Goal: Task Accomplishment & Management: Manage account settings

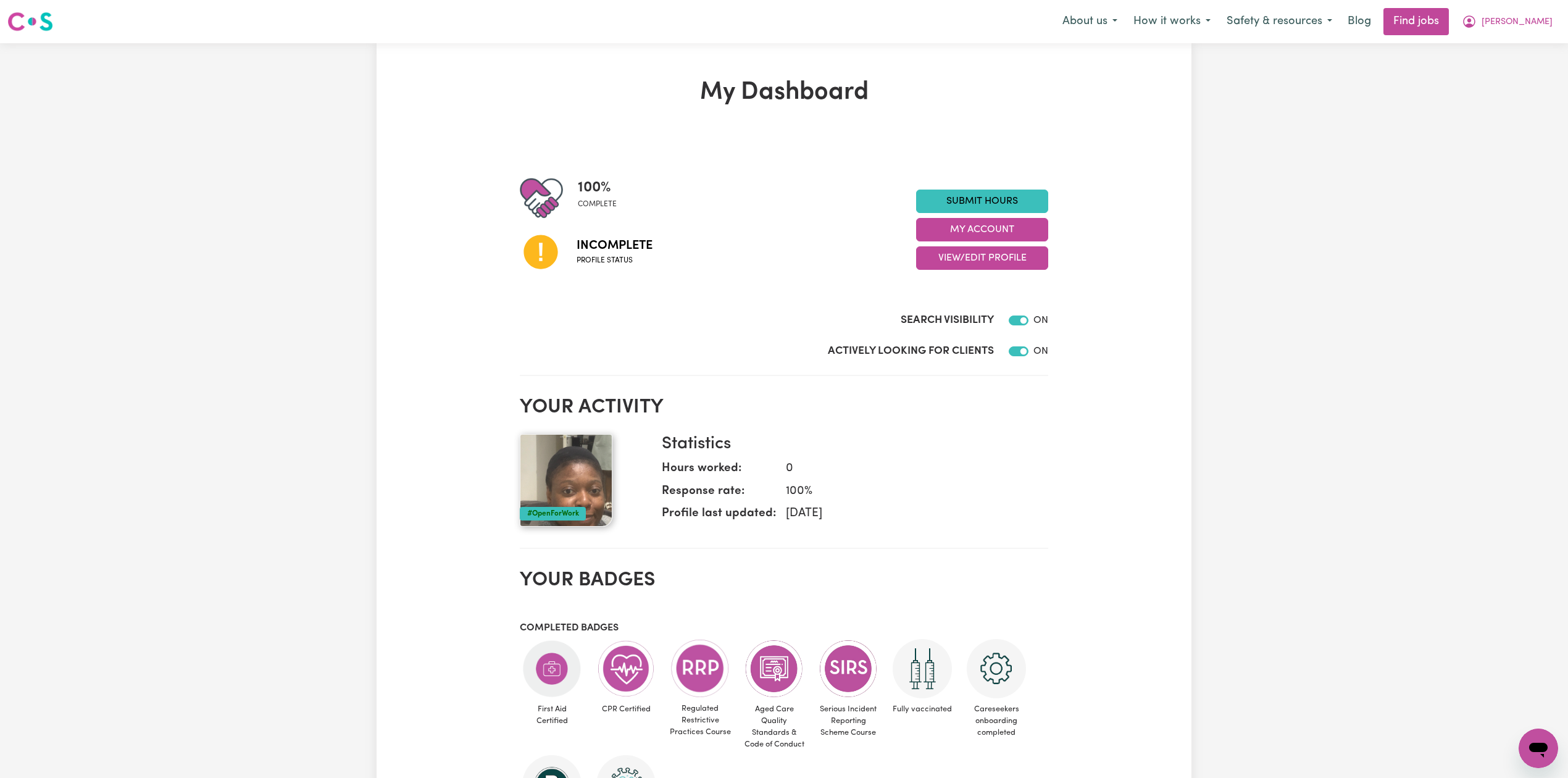
click at [1053, 260] on div "My Dashboard 100 % complete Incomplete Profile status Submit Hours My Account V…" at bounding box center [784, 606] width 543 height 1057
click at [951, 262] on button "View/Edit Profile" at bounding box center [982, 258] width 132 height 24
click at [927, 303] on link "Edit Profile" at bounding box center [974, 315] width 116 height 25
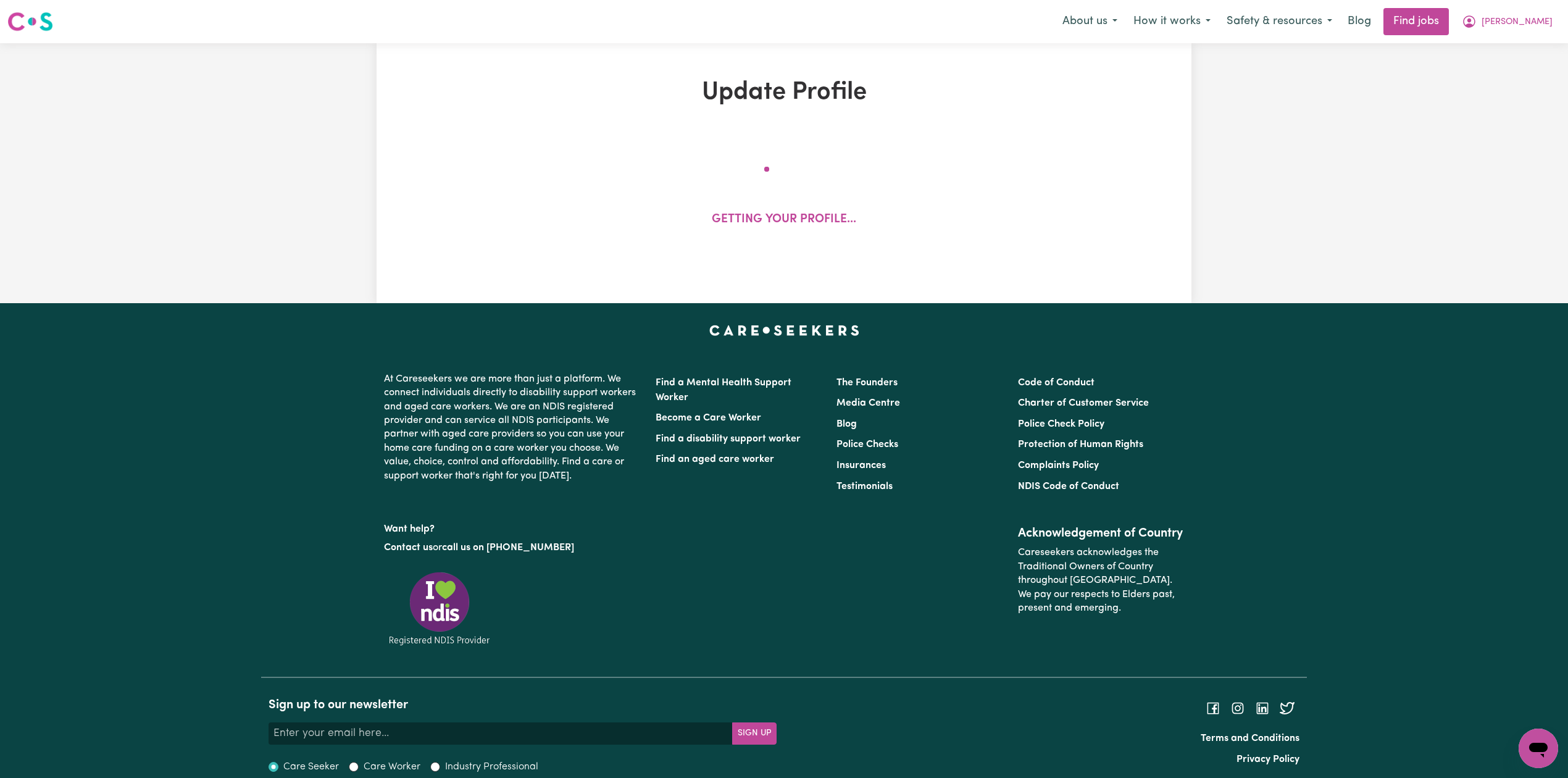
select select "[DEMOGRAPHIC_DATA]"
select select "Student Visa"
select select "Studying a healthcare related degree or qualification"
select select "37"
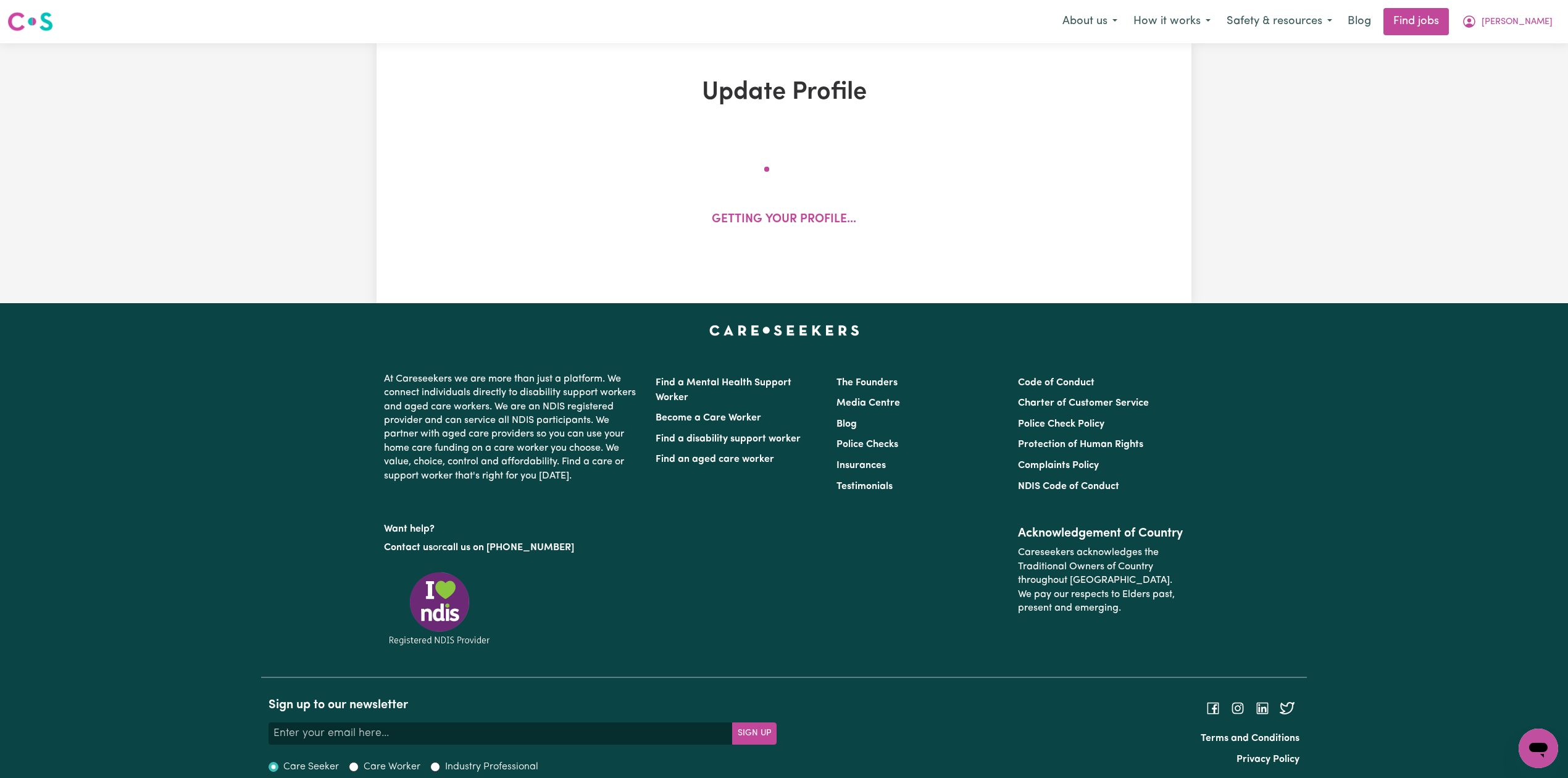
select select "37"
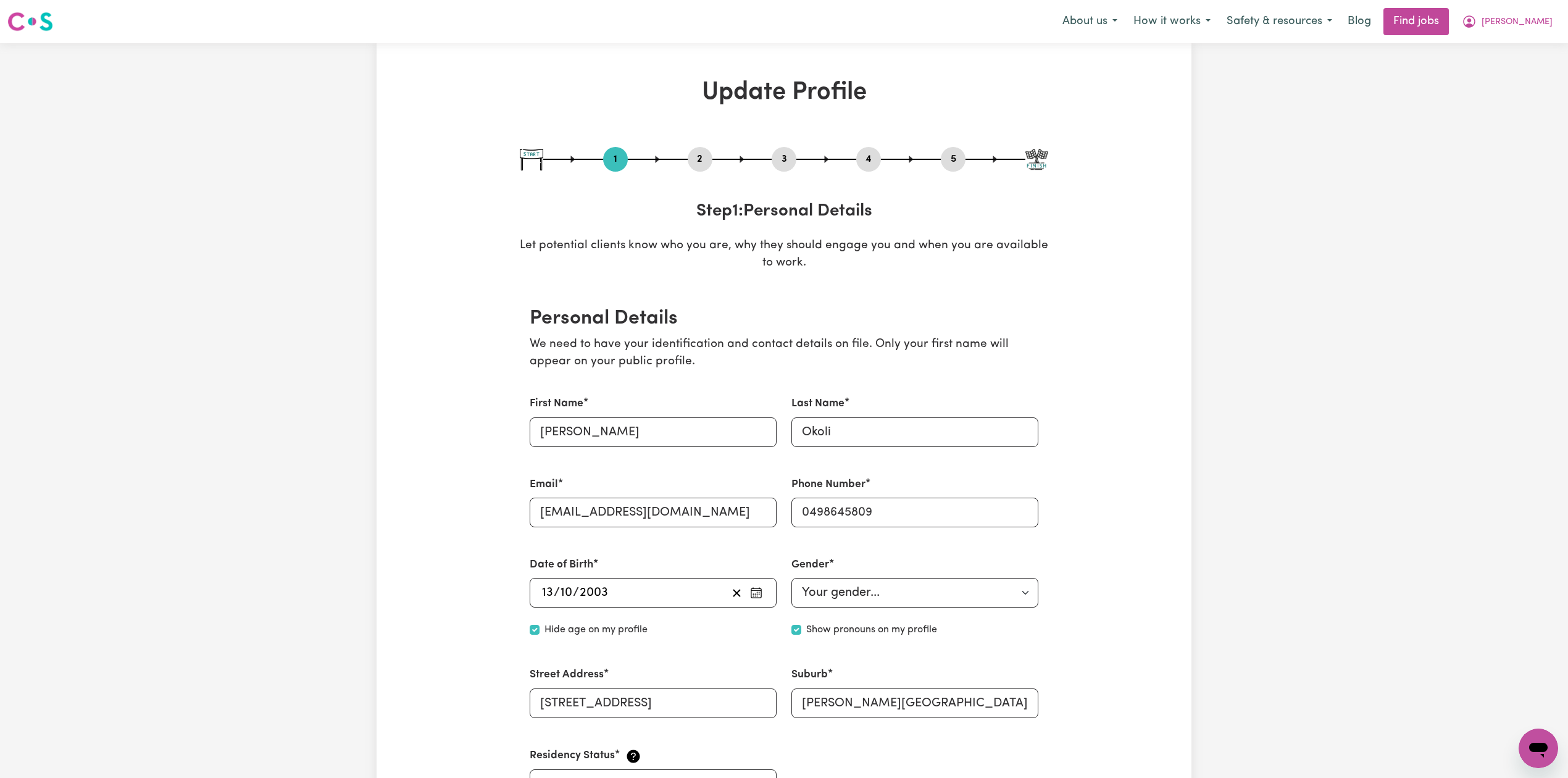
click at [694, 159] on button "2" at bounding box center [700, 159] width 25 height 16
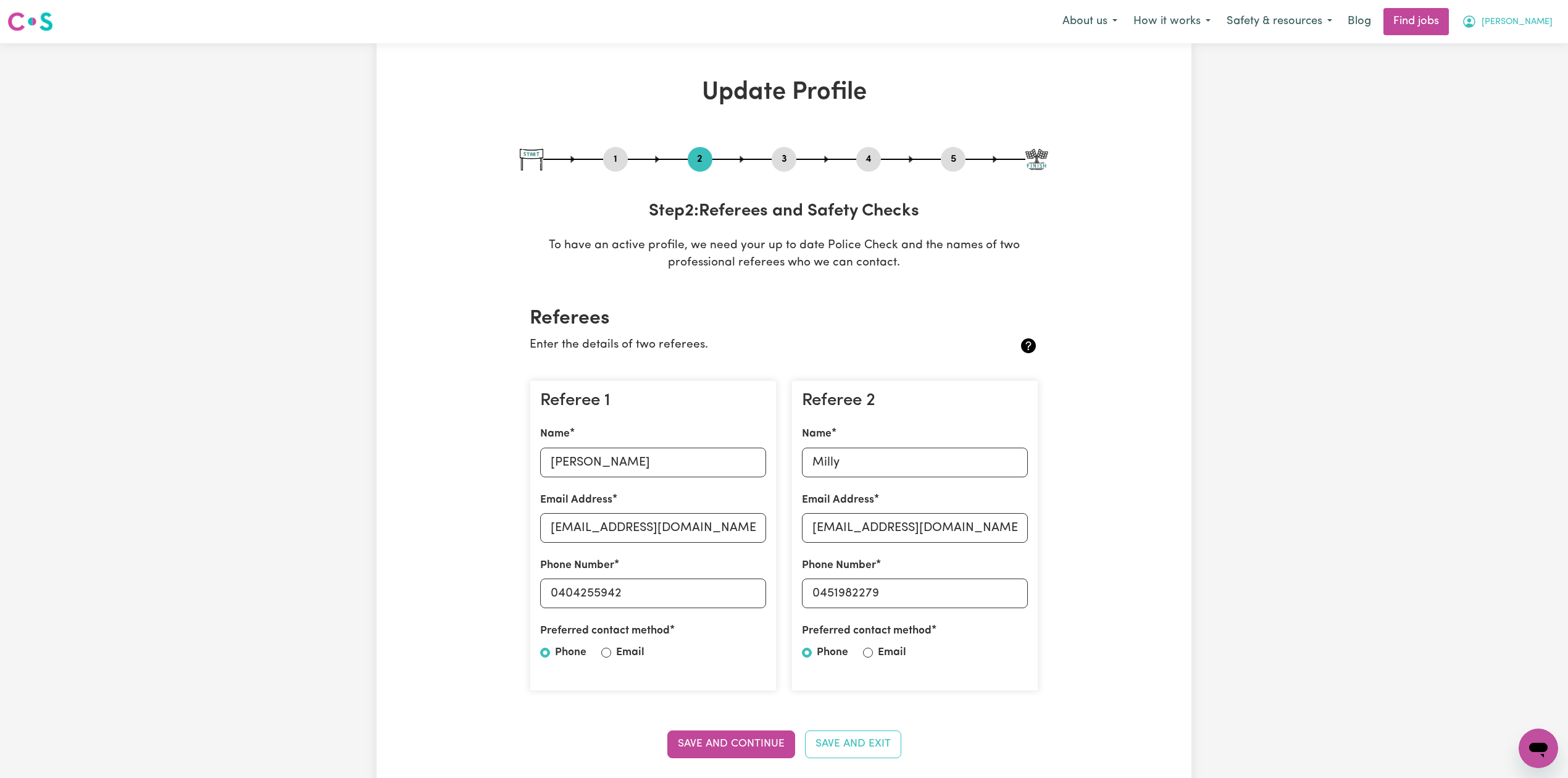
click at [1534, 20] on span "[PERSON_NAME]" at bounding box center [1516, 22] width 71 height 13
click at [1494, 87] on link "Logout" at bounding box center [1510, 94] width 98 height 24
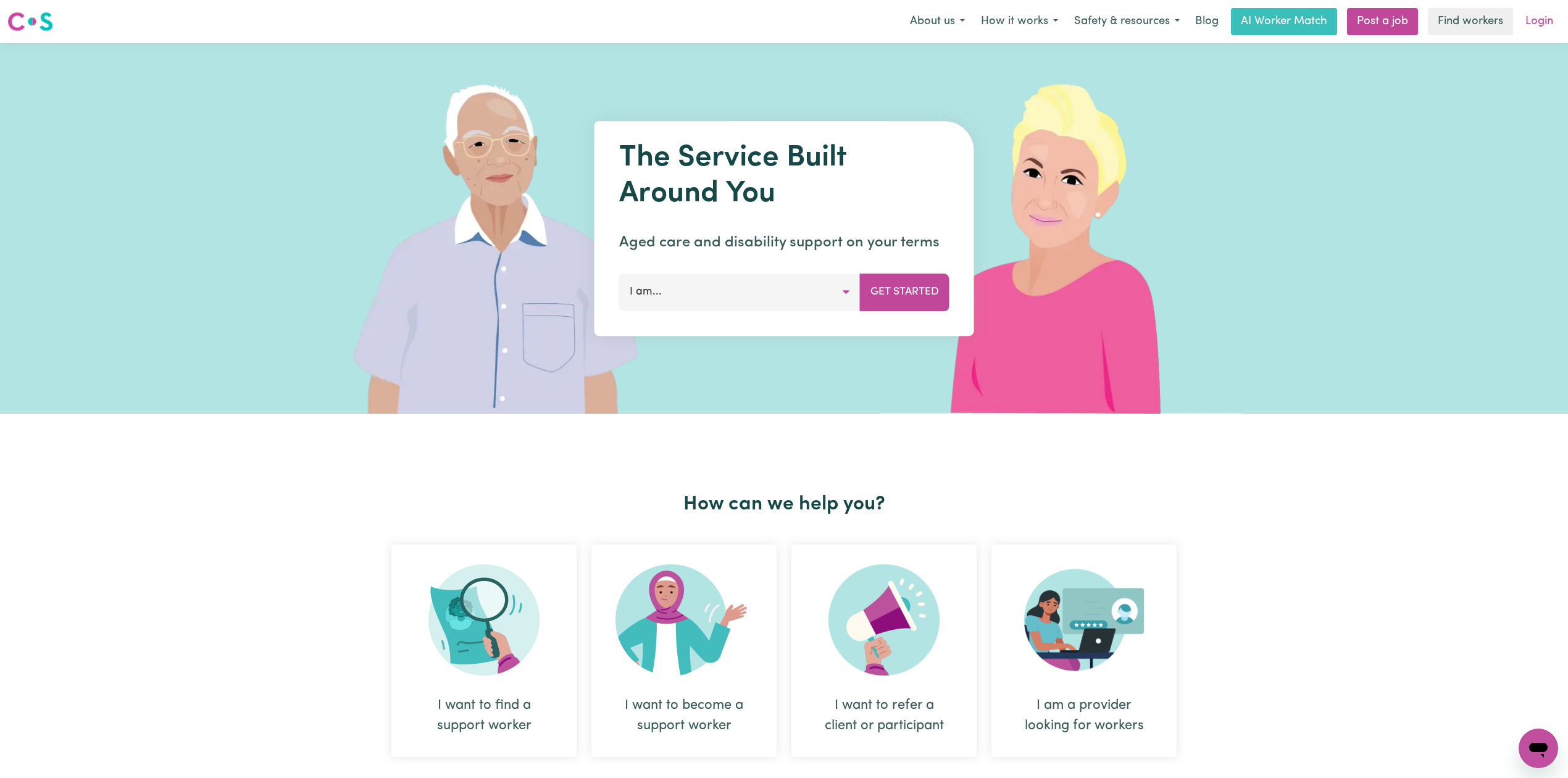
click at [1543, 26] on link "Login" at bounding box center [1539, 21] width 43 height 27
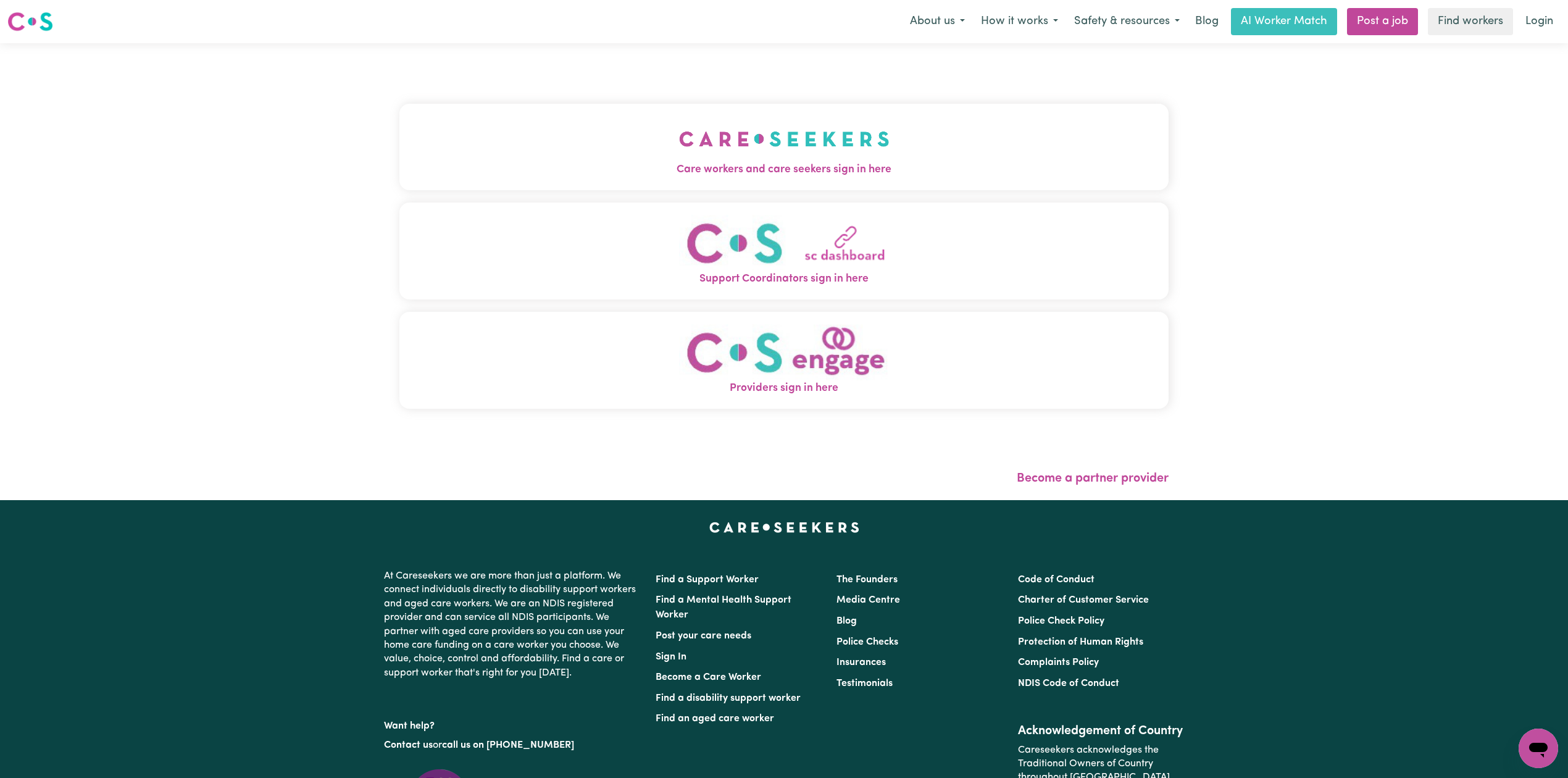
click at [690, 121] on button "Care workers and care seekers sign in here" at bounding box center [784, 146] width 769 height 86
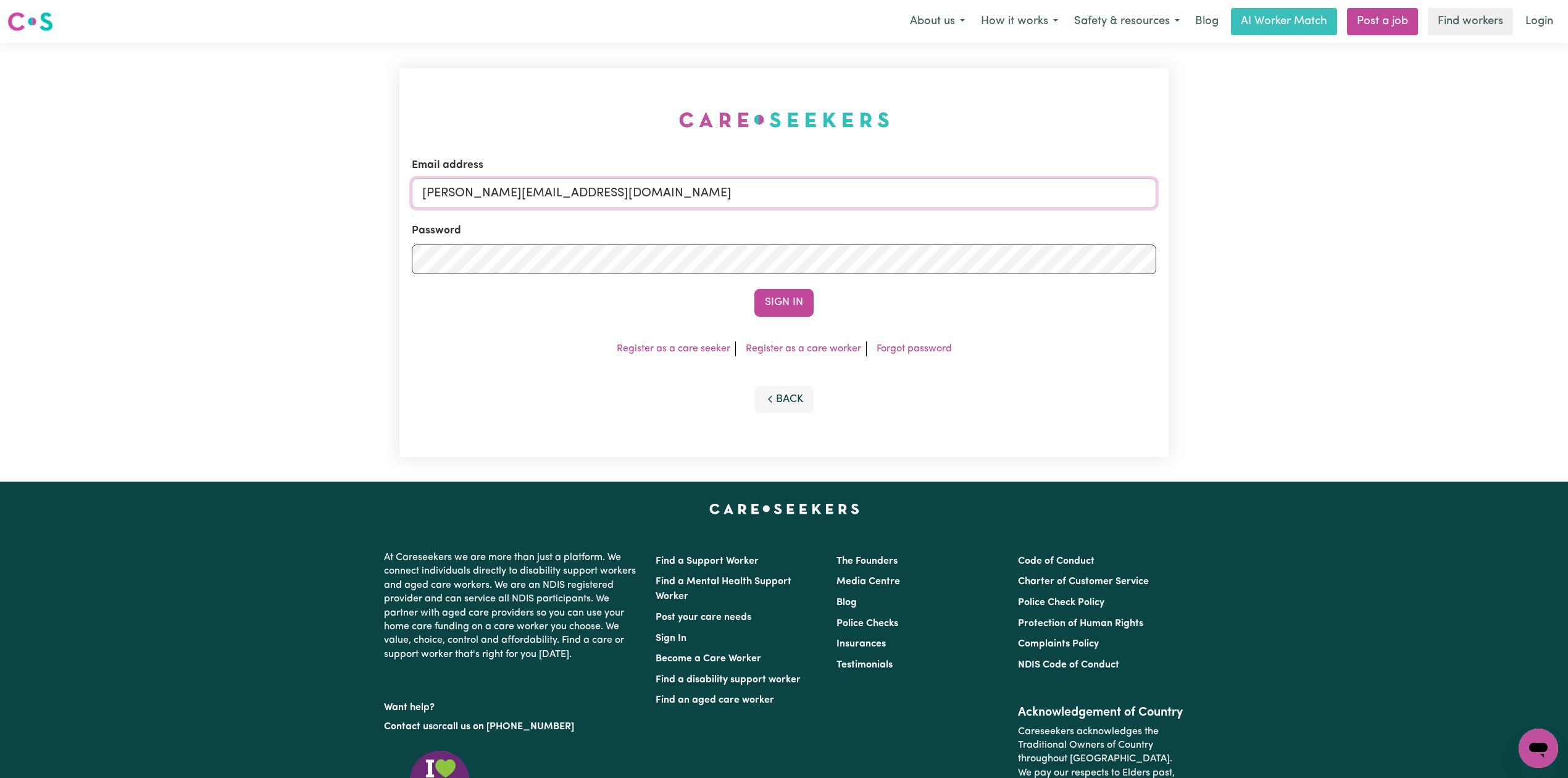
drag, startPoint x: 442, startPoint y: 192, endPoint x: 445, endPoint y: 210, distance: 18.2
click at [442, 192] on input "[PERSON_NAME][EMAIL_ADDRESS][DOMAIN_NAME]" at bounding box center [784, 192] width 745 height 29
drag, startPoint x: 501, startPoint y: 189, endPoint x: 782, endPoint y: 229, distance: 283.8
click at [782, 229] on form "Email address Superuser~[EMAIL_ADDRESS][DOMAIN_NAME] Password Sign In" at bounding box center [784, 237] width 745 height 159
type input "Superuser~[EMAIL_ADDRESS][DOMAIN_NAME]"
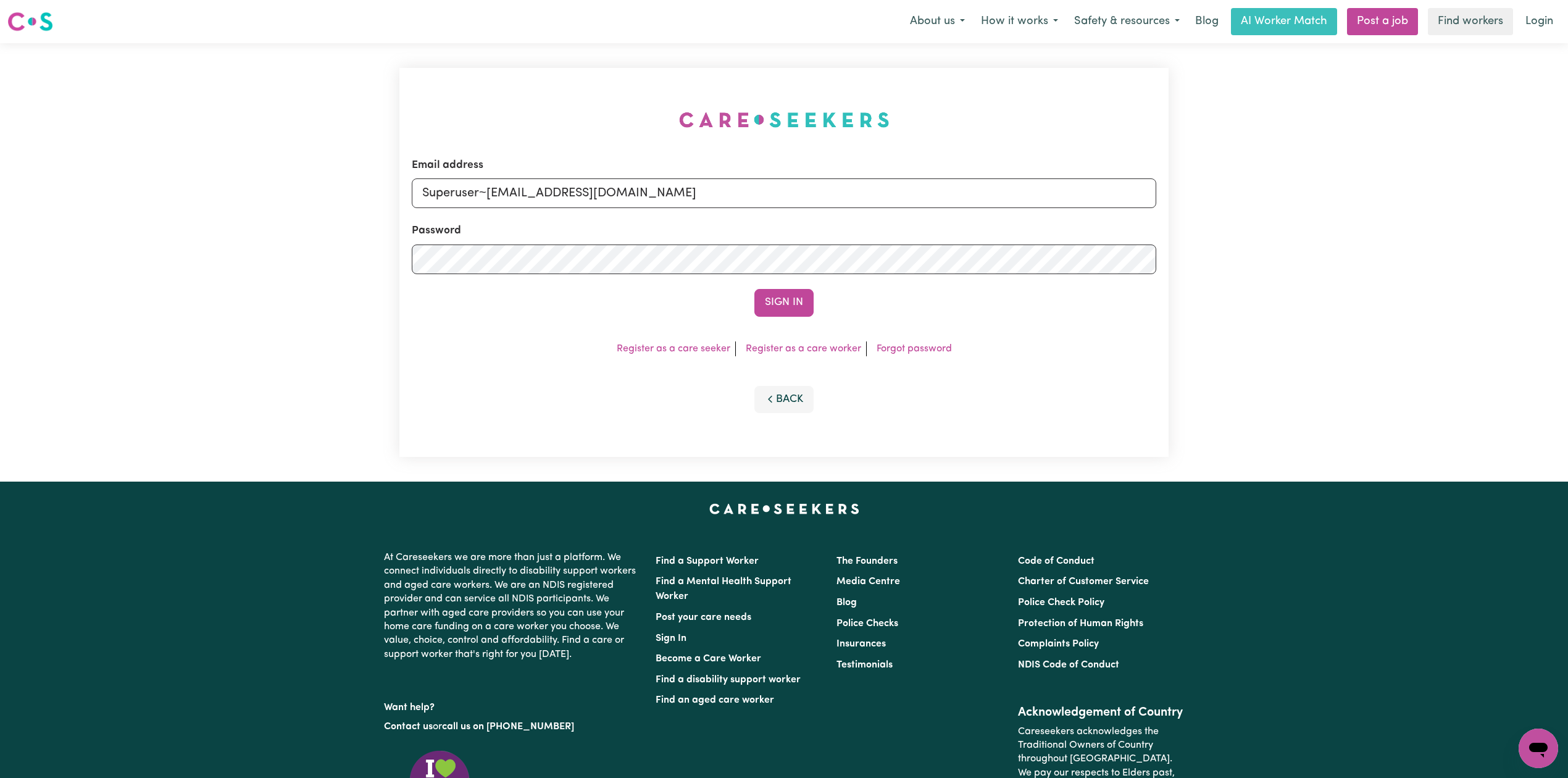
click at [791, 319] on div "Email address Superuser~[EMAIL_ADDRESS][DOMAIN_NAME] Password Sign In Register …" at bounding box center [784, 262] width 769 height 389
click at [796, 305] on button "Sign In" at bounding box center [784, 302] width 60 height 27
